Goal: Transaction & Acquisition: Purchase product/service

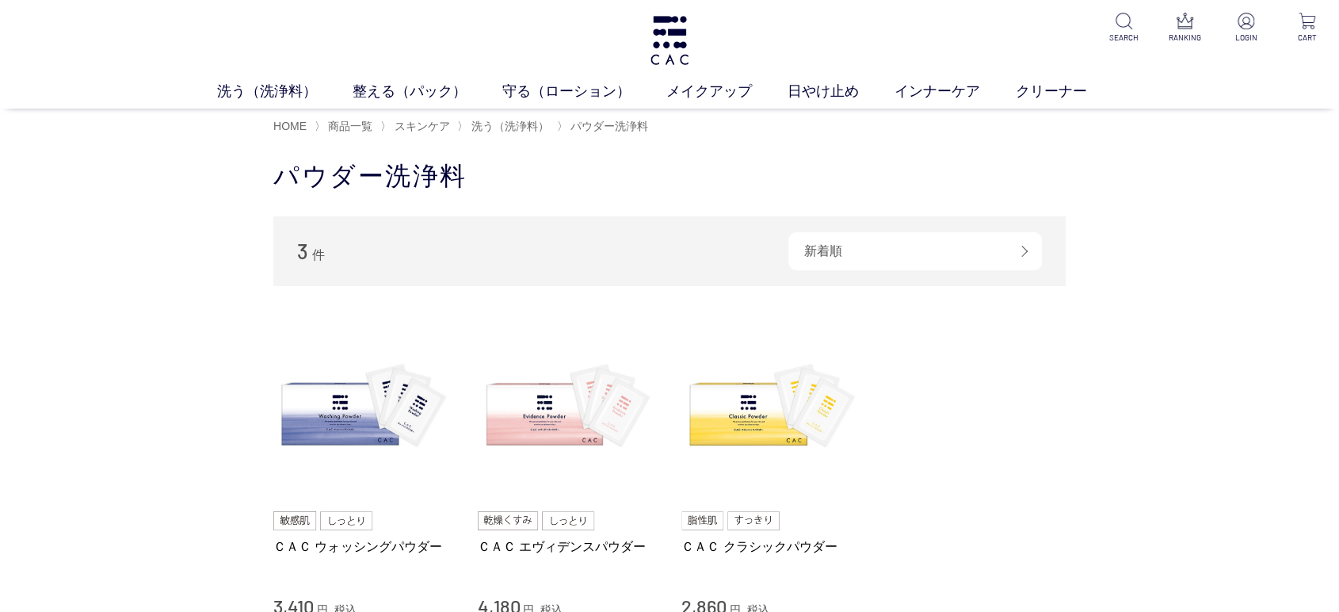
click at [82, 244] on div "買い物かご 買い物かご内の商品 買い物かごは空です... カテゴリから探す 商品一覧 スキンケア 洗う（洗浄料） 液体洗浄料 パウダー洗浄料 泡洗顔料 グッズ…" at bounding box center [669, 452] width 1339 height 618
click at [659, 38] on img at bounding box center [669, 40] width 43 height 49
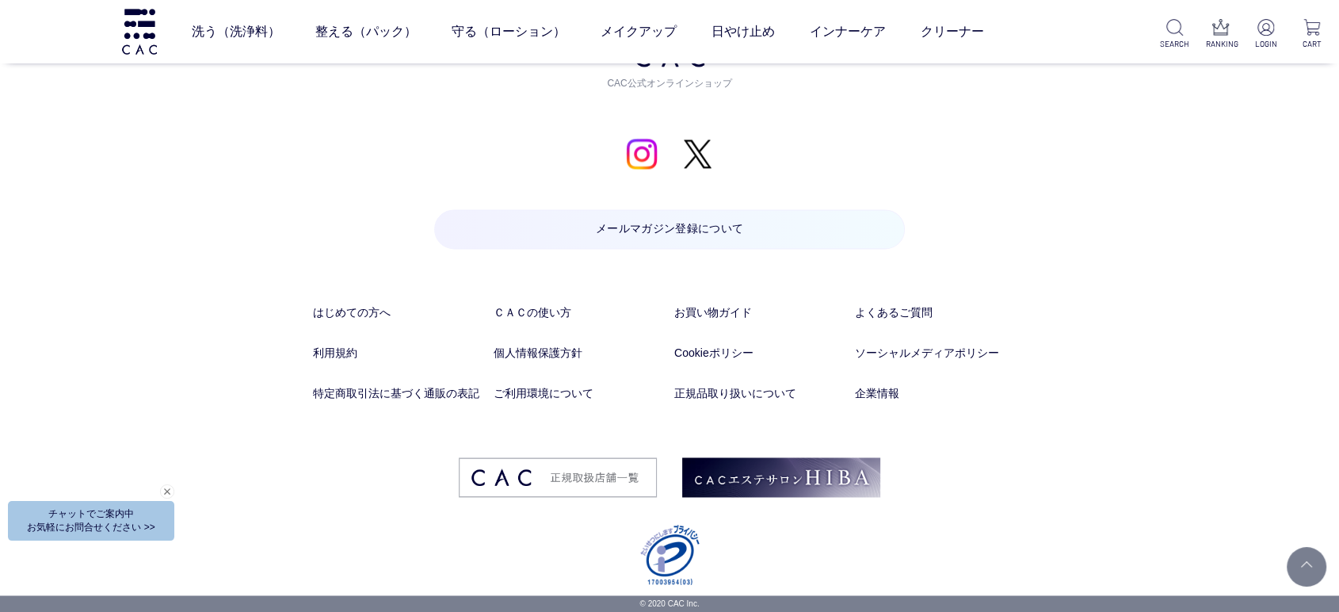
drag, startPoint x: 1082, startPoint y: 28, endPoint x: 876, endPoint y: 653, distance: 658.3
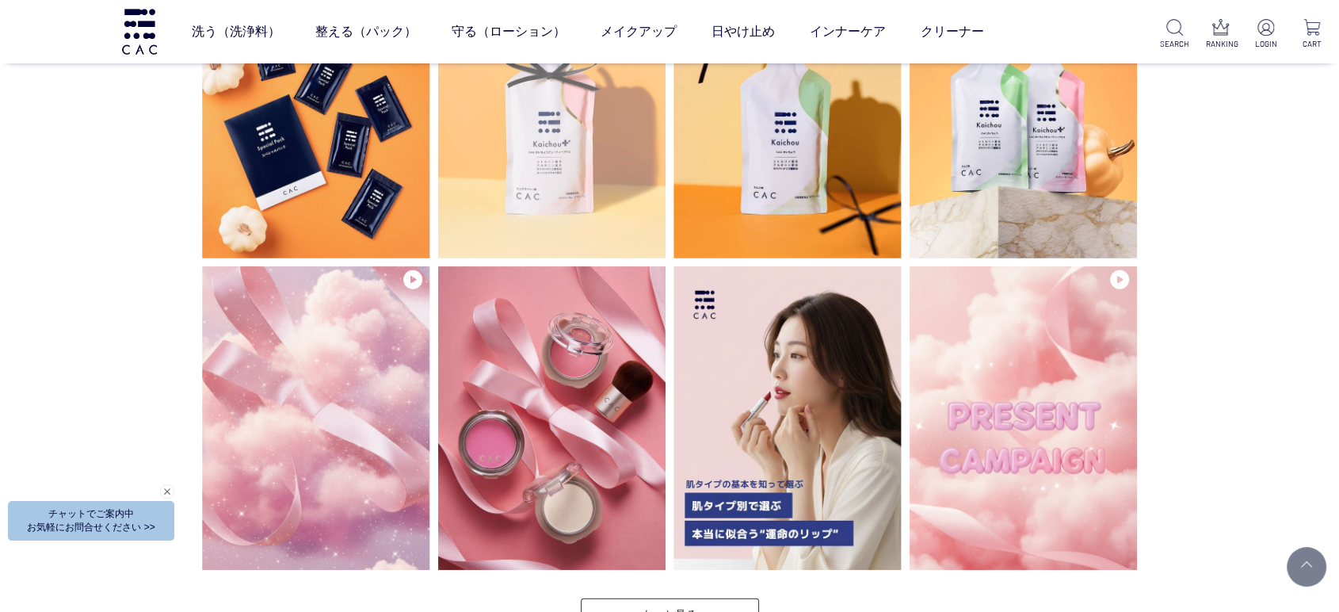
scroll to position [4076, 0]
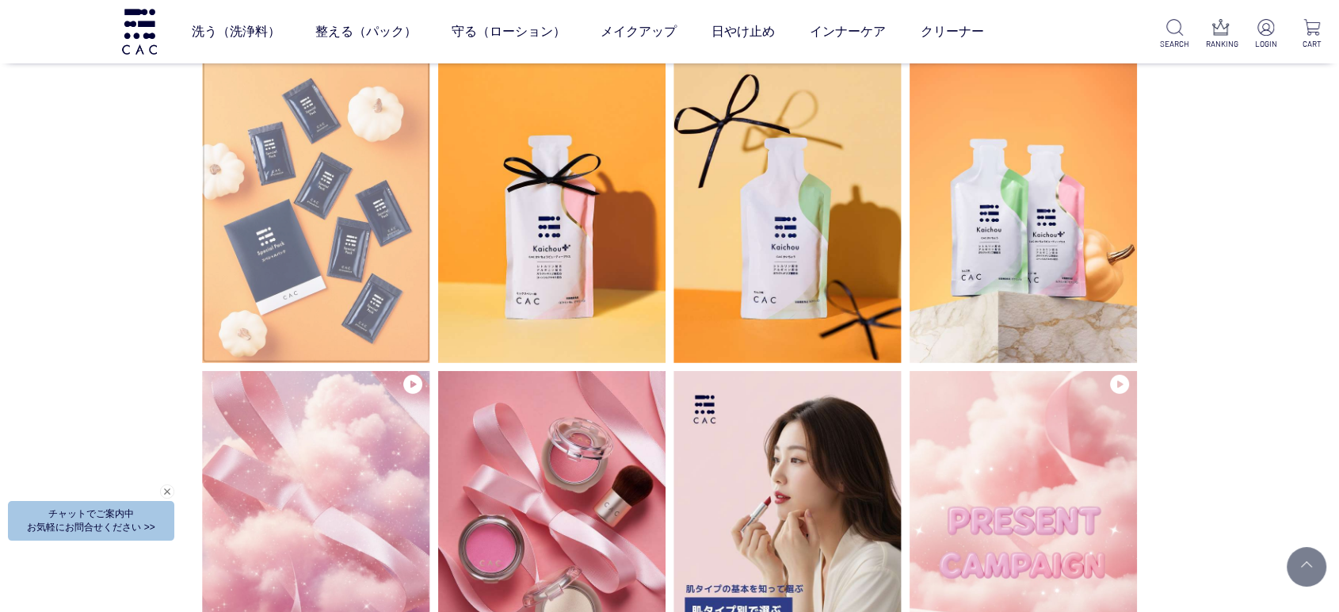
click at [363, 187] on img at bounding box center [316, 210] width 228 height 303
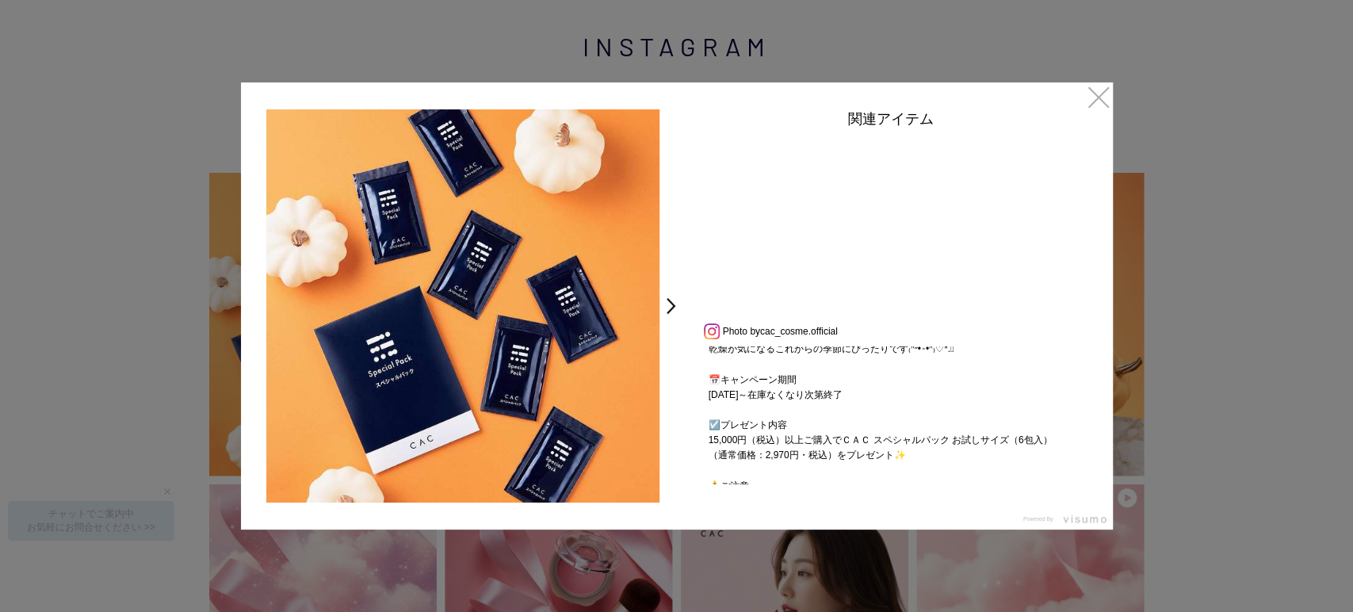
scroll to position [273, 0]
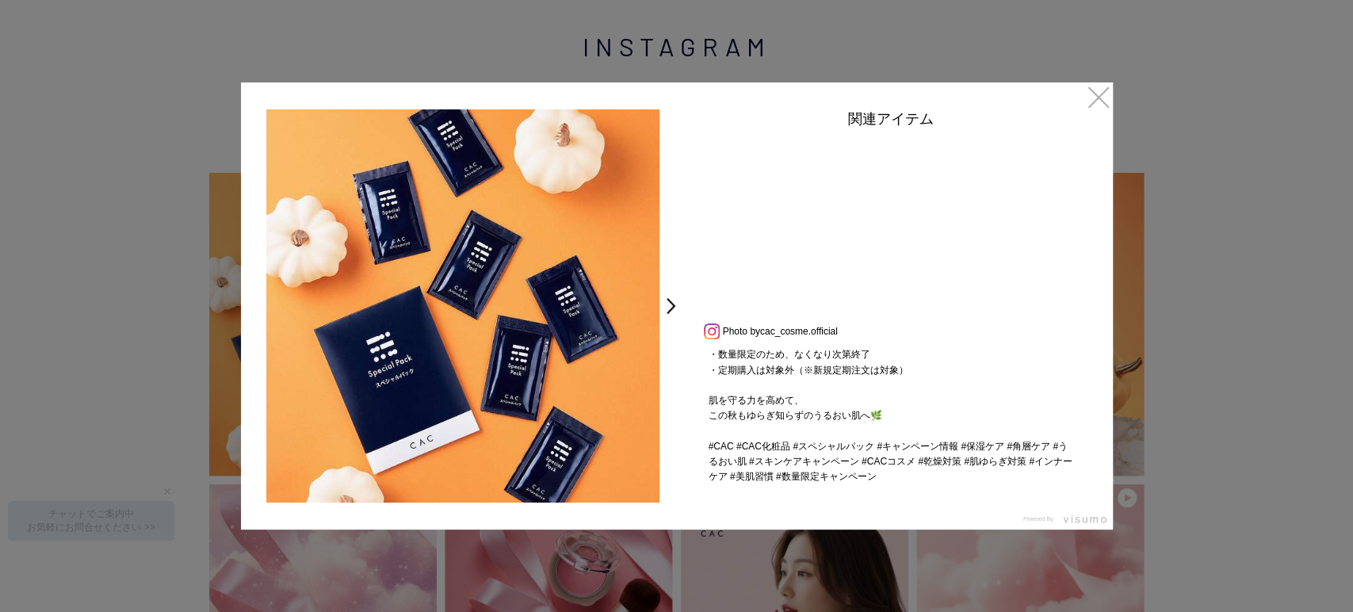
click at [867, 425] on div "˗ˋˏ 秋のうるおい集中ケアキャンペーン ❣️ˎˊ˗ 15,000円(税込)以上のご購入で #スペシャルパック お試しサイズ（6包入）プレゼント🎁ꕤ*.ﾟ Ｃ…" at bounding box center [891, 415] width 396 height 138
click at [983, 429] on div "˗ˋˏ 秋のうるおい集中ケアキャンペーン ❣️ˎˊ˗ 15,000円(税込)以上のご購入で #スペシャルパック お試しサイズ（6包入）プレゼント🎁ꕤ*.ﾟ Ｃ…" at bounding box center [891, 415] width 396 height 138
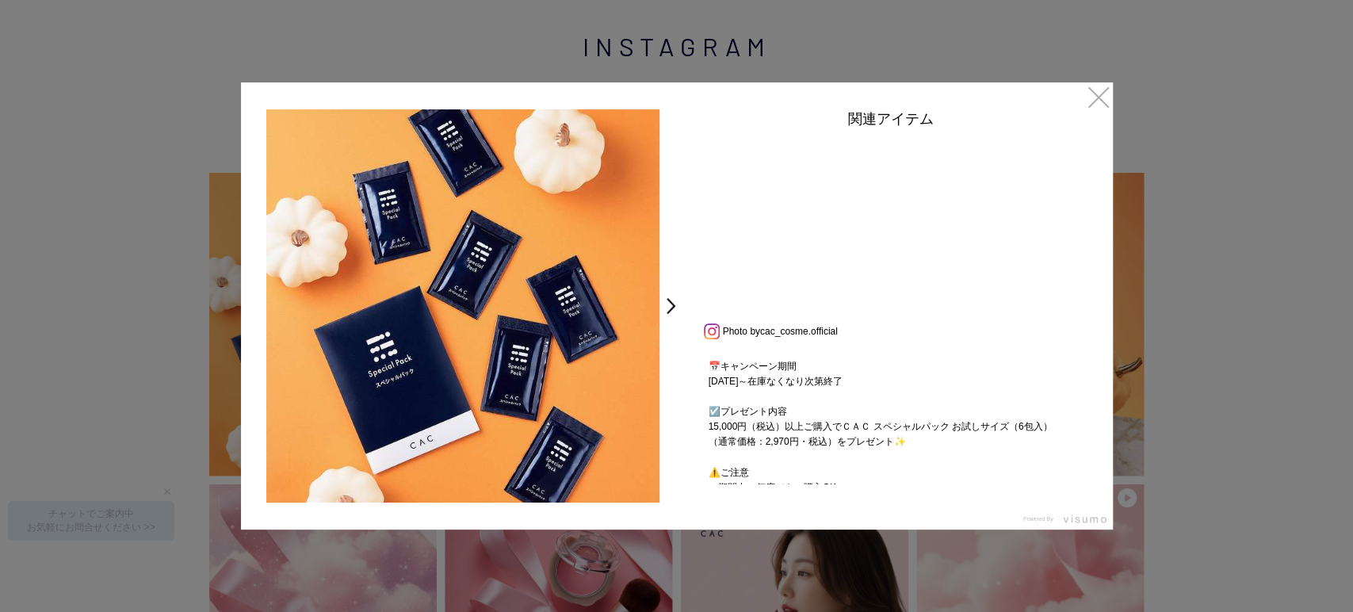
scroll to position [0, 0]
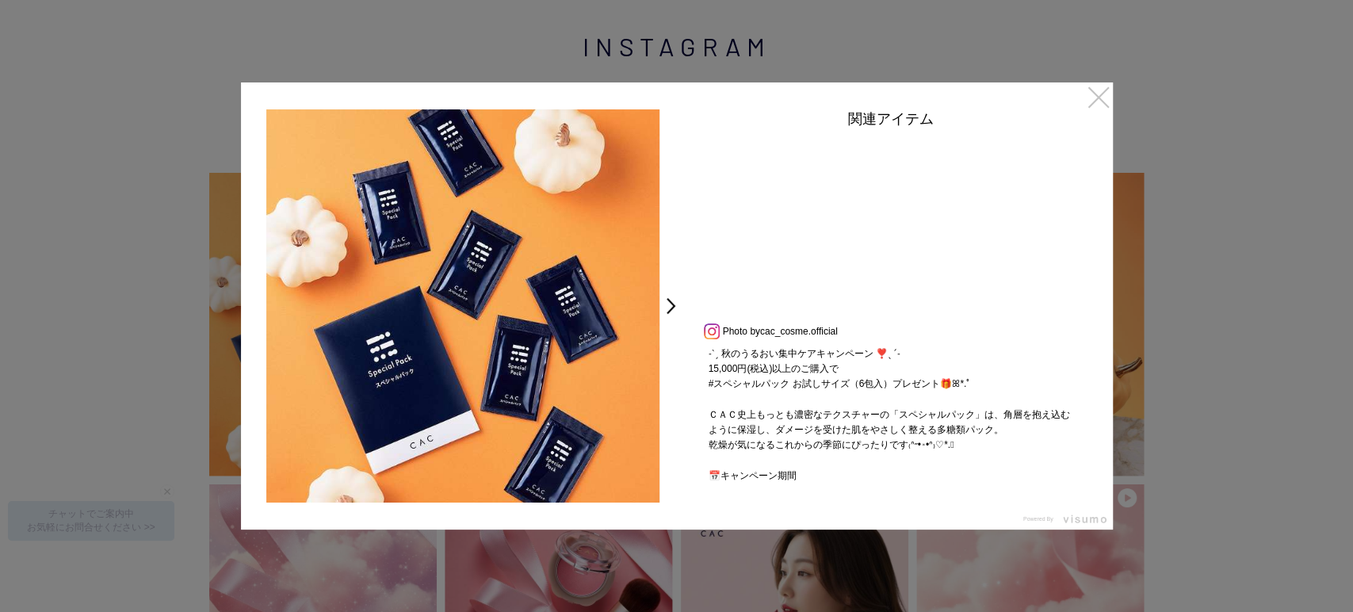
click at [1097, 93] on link "×" at bounding box center [1098, 96] width 29 height 29
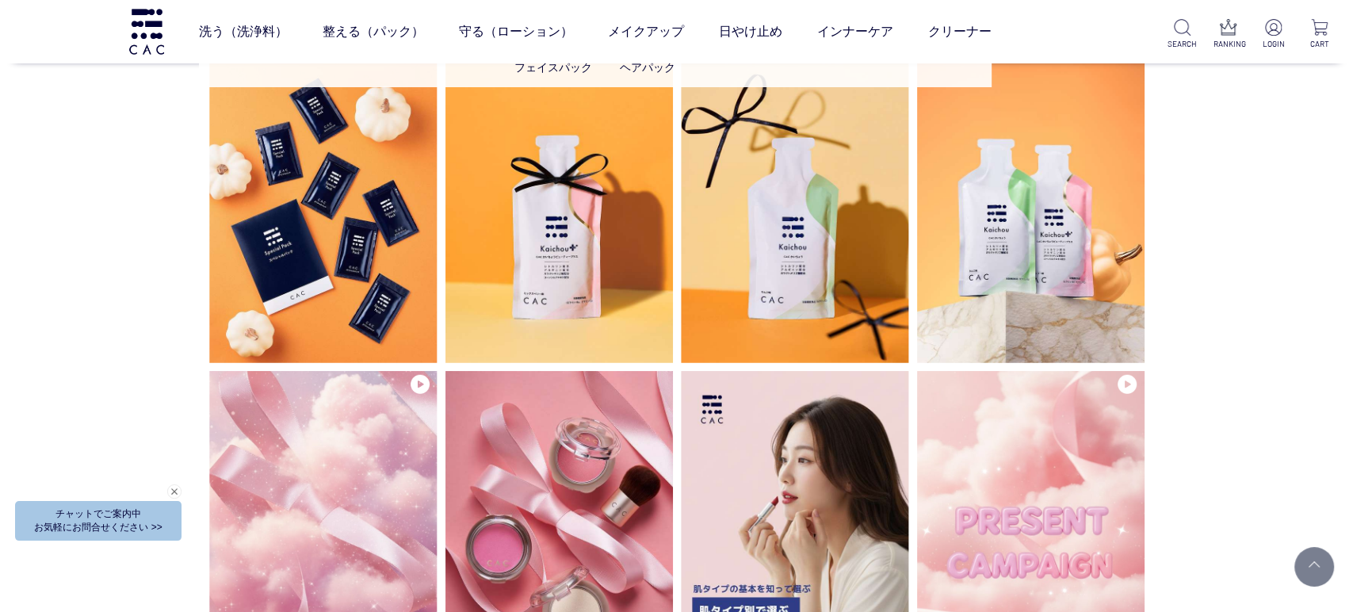
scroll to position [4071, 0]
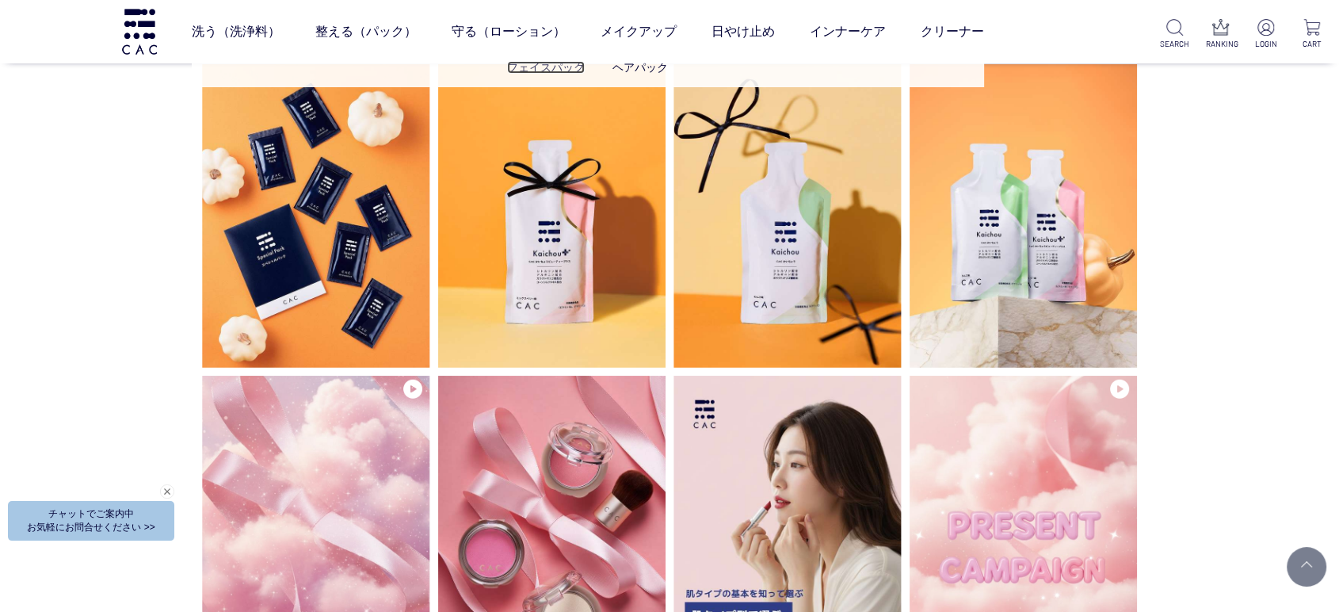
click at [529, 63] on link "フェイスパック" at bounding box center [546, 67] width 78 height 13
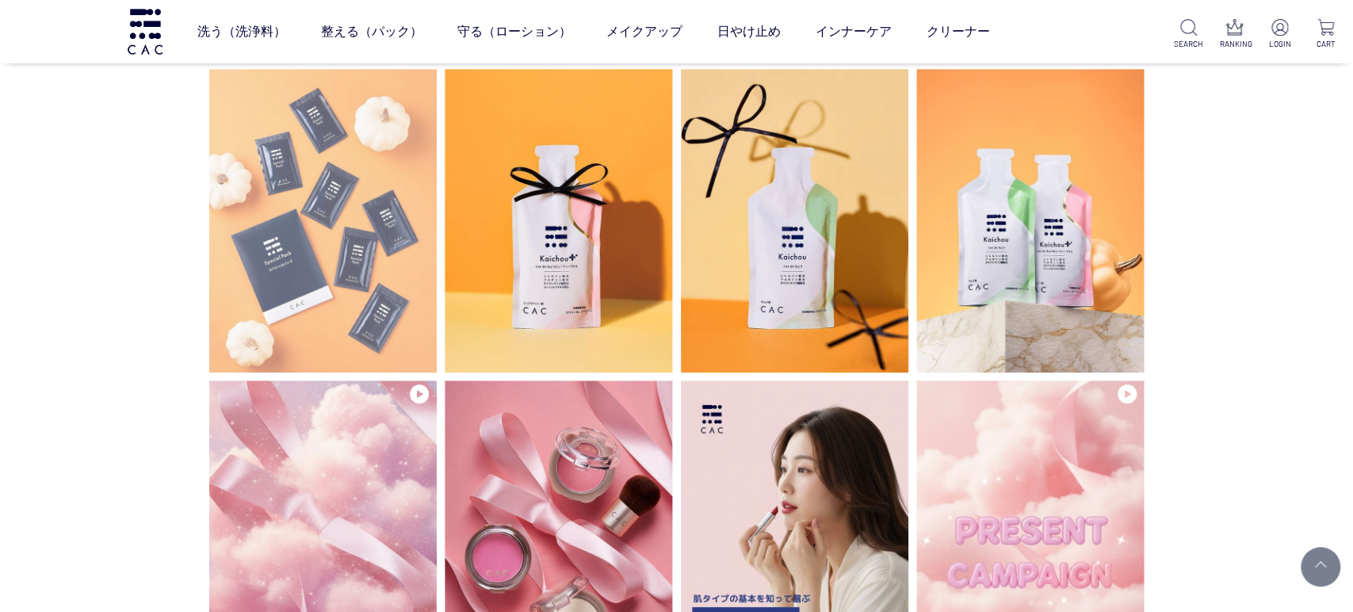
scroll to position [4076, 0]
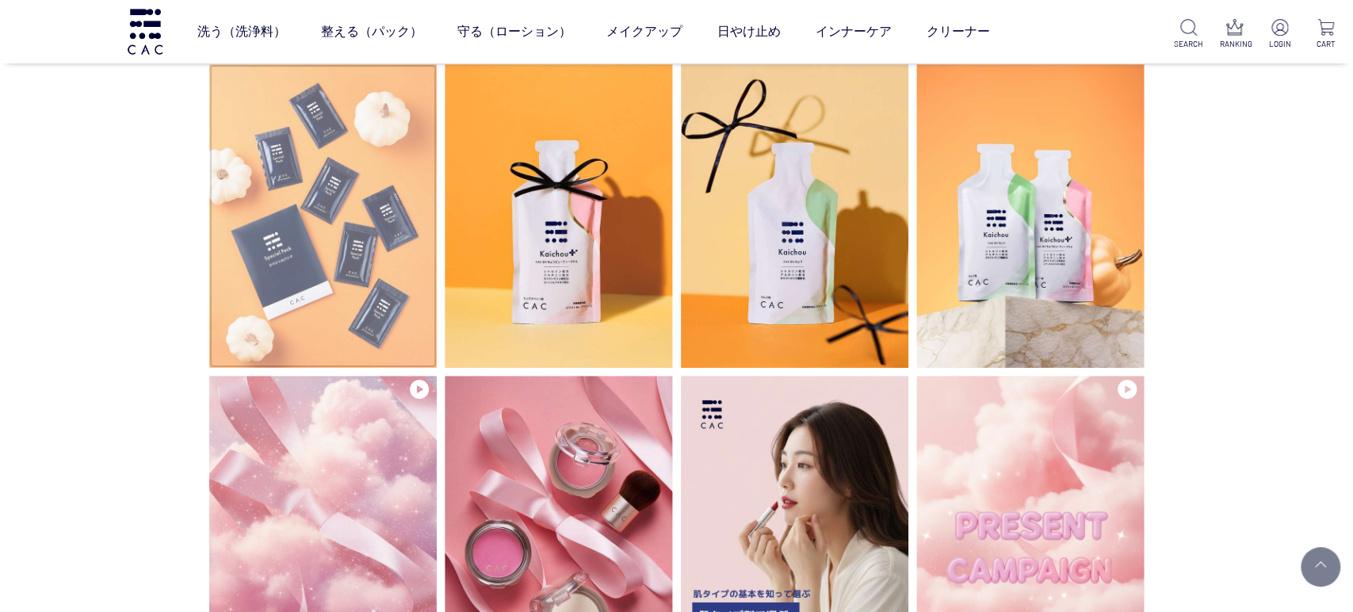
click at [374, 236] on img at bounding box center [323, 215] width 228 height 303
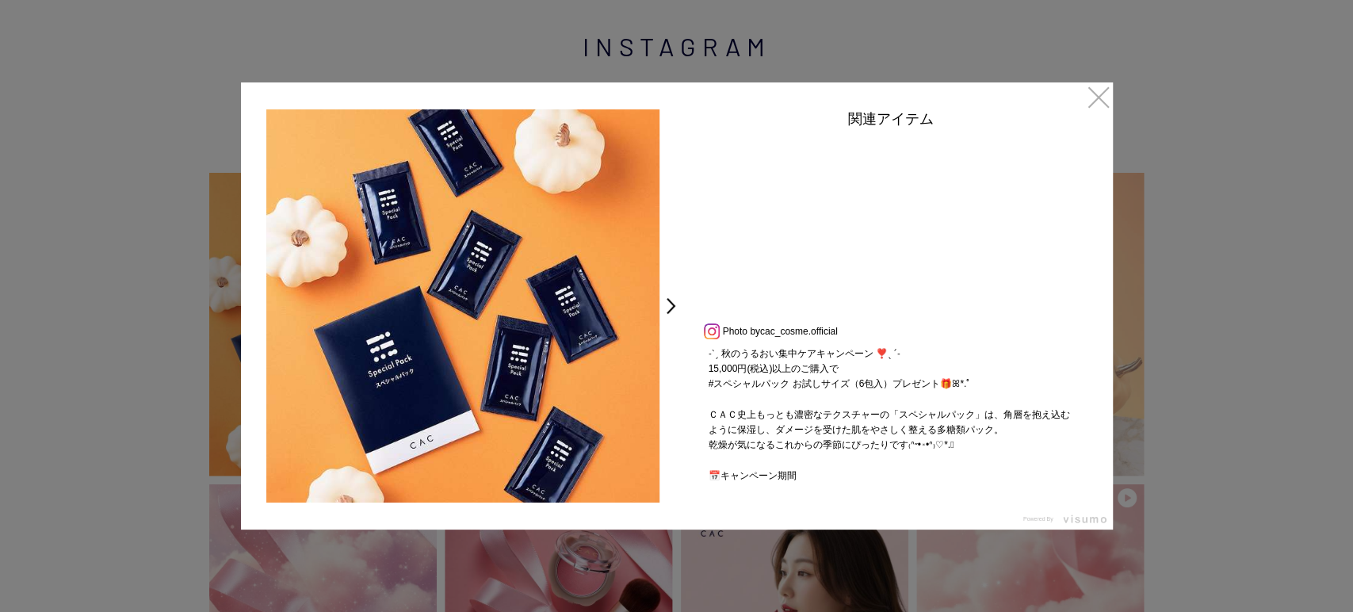
click at [1125, 94] on div at bounding box center [676, 306] width 1353 height 612
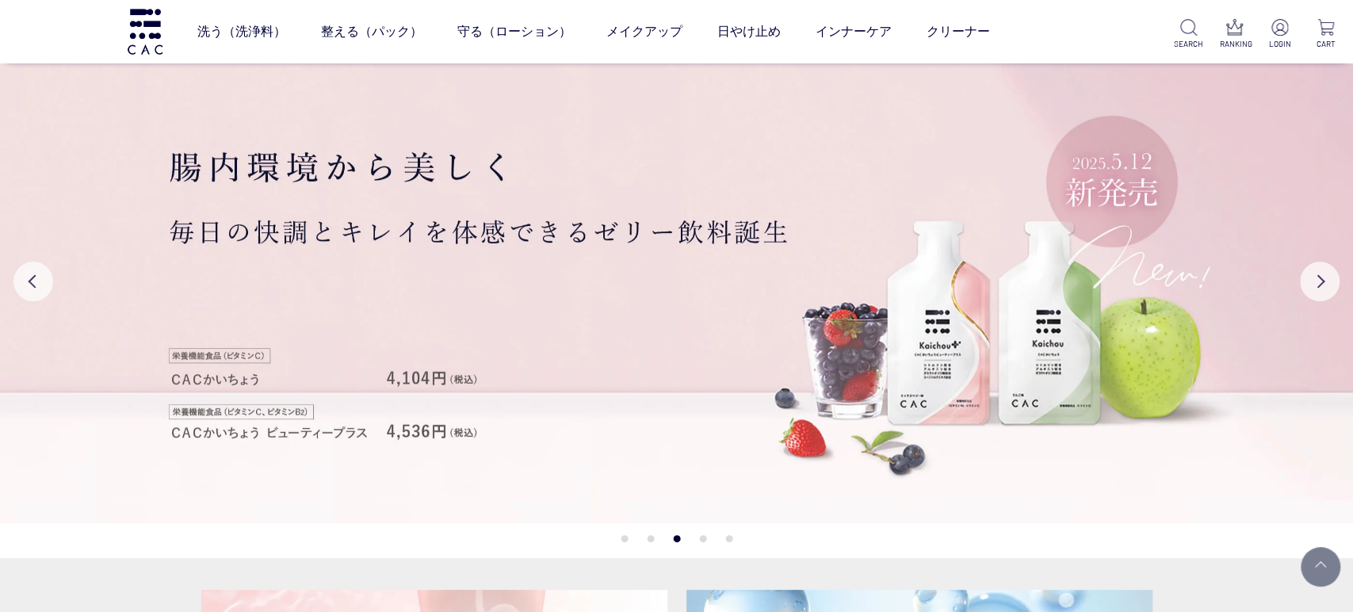
scroll to position [4076, 0]
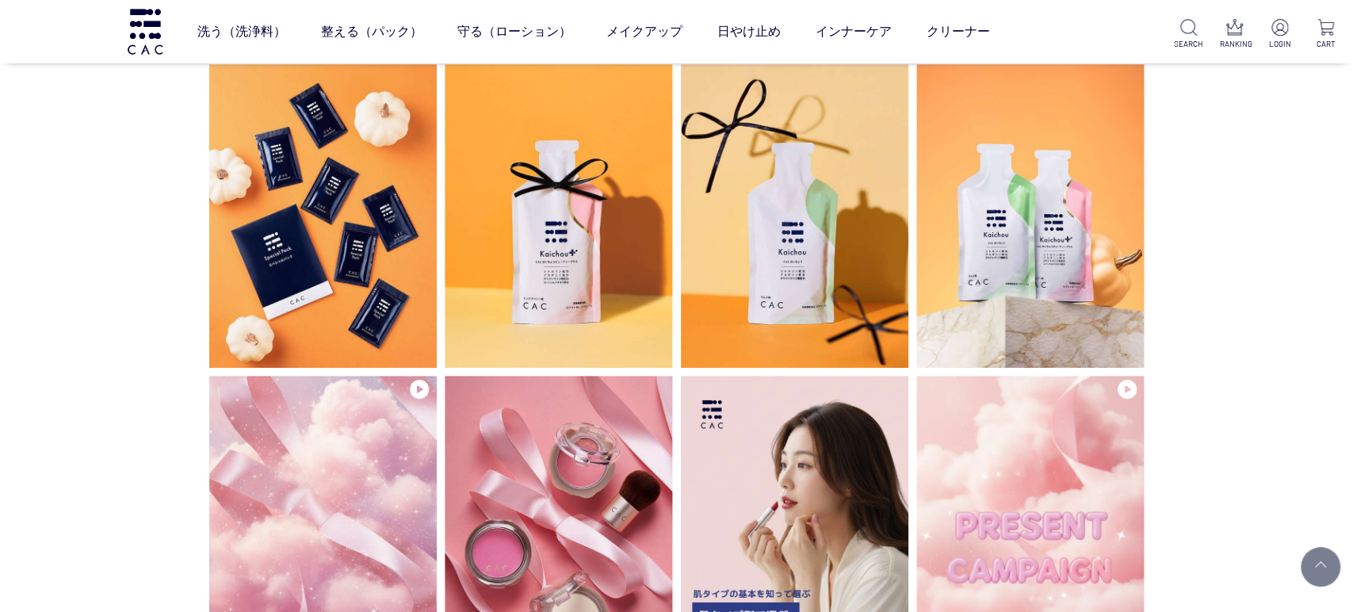
click at [25, 258] on div "INSTAGRAM インスタグラム" at bounding box center [676, 606] width 1353 height 1533
click at [49, 250] on div "INSTAGRAM インスタグラム" at bounding box center [676, 606] width 1353 height 1533
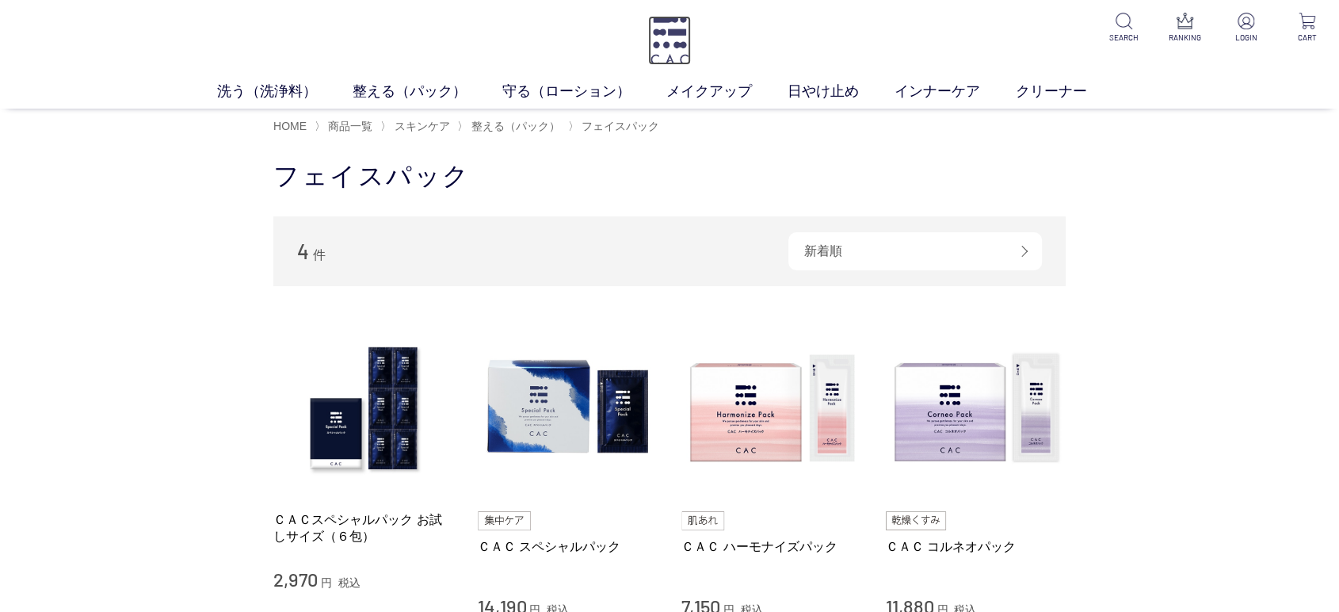
click at [656, 36] on img at bounding box center [669, 40] width 43 height 49
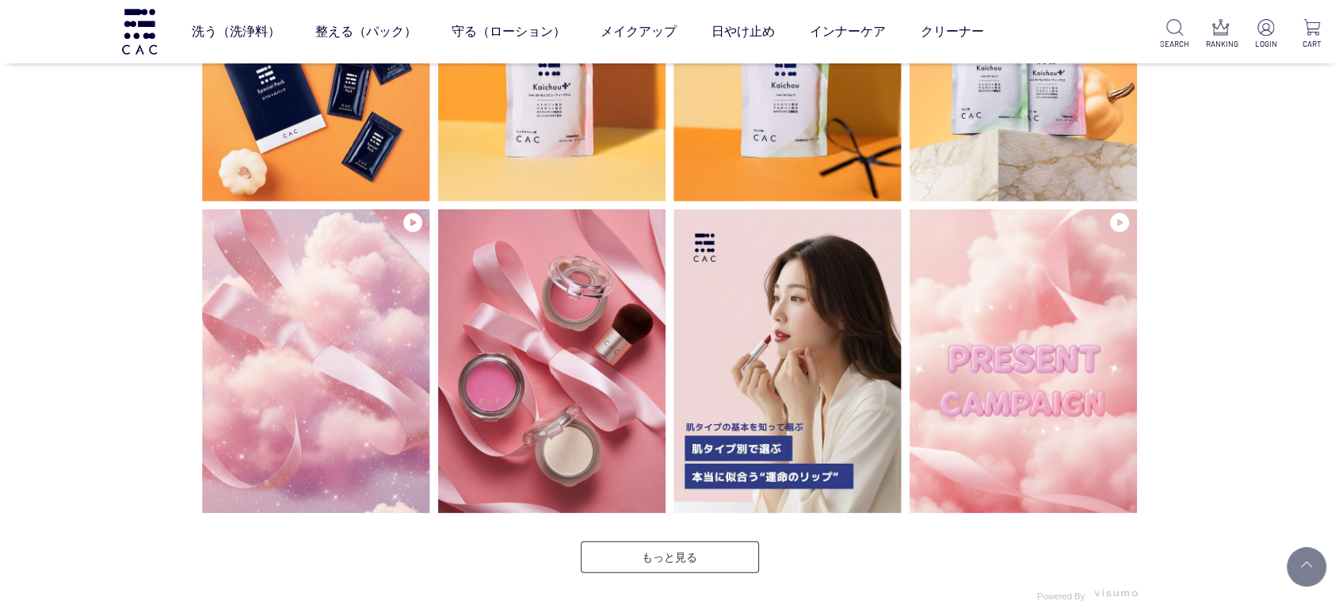
scroll to position [4314, 0]
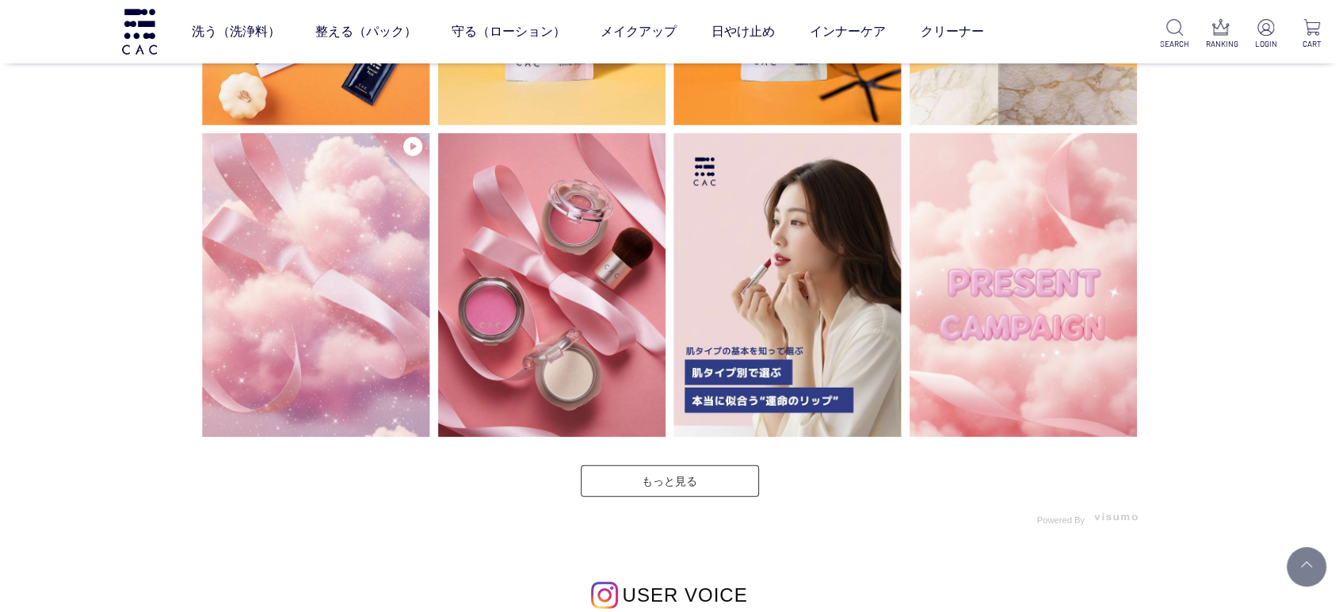
click at [408, 485] on div "もっと見る" at bounding box center [669, 481] width 943 height 32
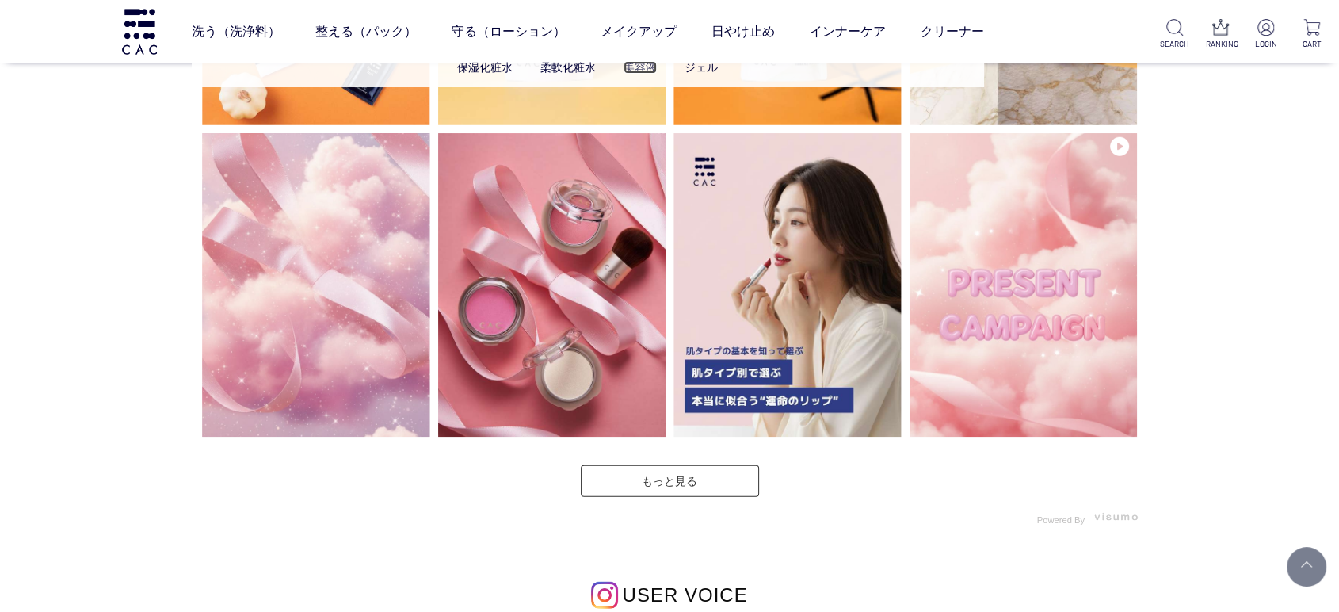
click at [643, 67] on link "美容液" at bounding box center [640, 67] width 33 height 13
